Goal: Find specific page/section: Find specific page/section

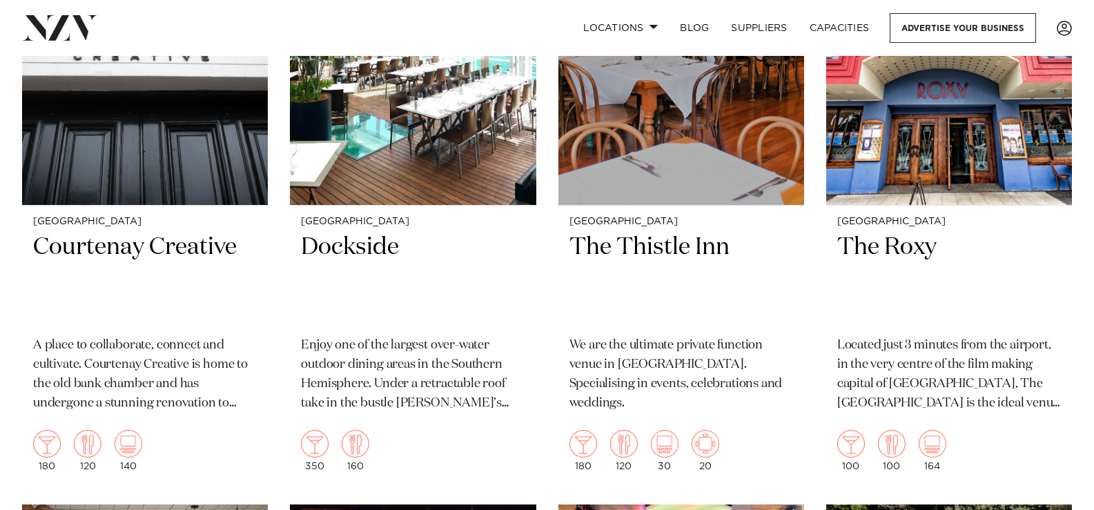
scroll to position [4524, 0]
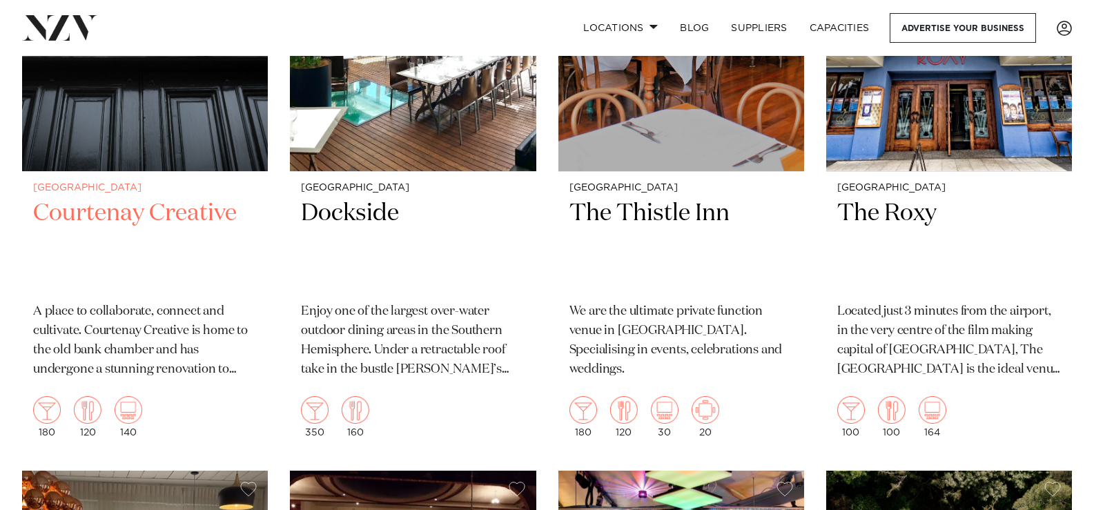
click at [111, 215] on h2 "Courtenay Creative" at bounding box center [145, 244] width 224 height 93
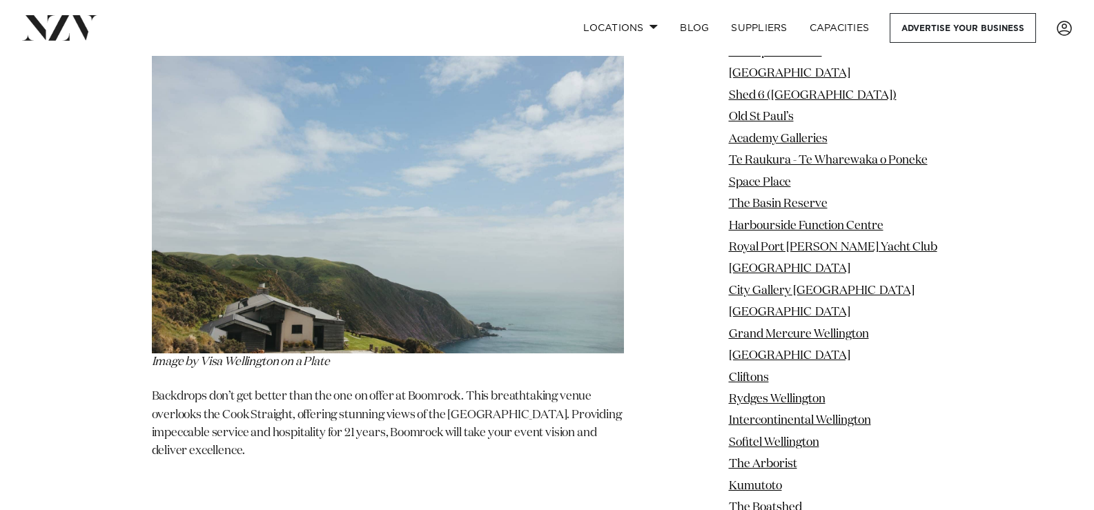
scroll to position [24477, 0]
